Goal: Answer question/provide support

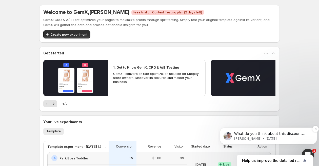
click at [283, 137] on p "[PERSON_NAME] • [DATE]" at bounding box center [272, 138] width 76 height 5
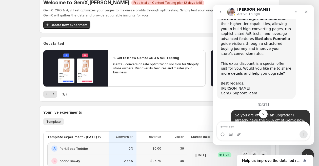
scroll to position [11, 0]
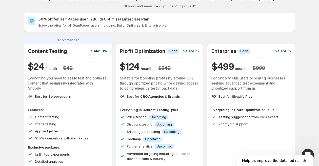
click at [257, 160] on span "Help us improve the detailed report for A/B campaigns" at bounding box center [272, 160] width 60 height 5
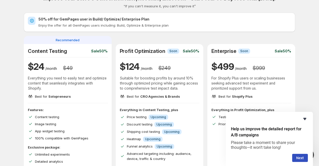
click at [304, 119] on icon "Hide survey" at bounding box center [304, 119] width 3 height 2
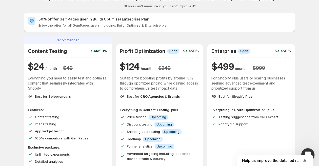
click at [306, 151] on icon "Open Intercom Messenger" at bounding box center [307, 154] width 8 height 8
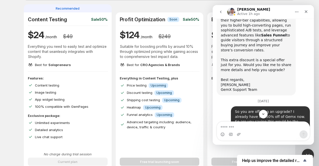
scroll to position [44, 0]
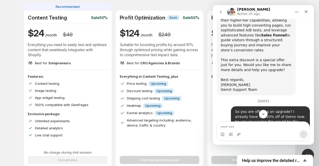
drag, startPoint x: 249, startPoint y: 46, endPoint x: 219, endPoint y: 42, distance: 30.6
copy div "1. Join our feedback program and get 1 year of GemX free, or"
click at [244, 126] on textarea "Message…" at bounding box center [263, 126] width 93 height 9
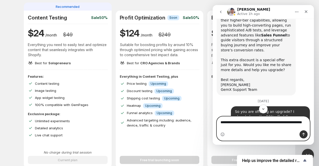
type textarea "**********"
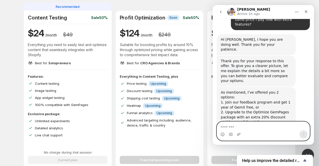
scroll to position [1926, 0]
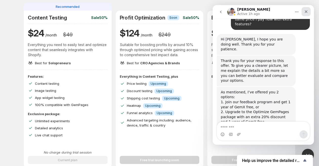
click at [307, 10] on icon "Close" at bounding box center [306, 12] width 4 height 4
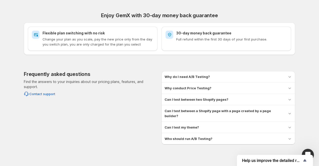
scroll to position [0, 0]
